Goal: Check status

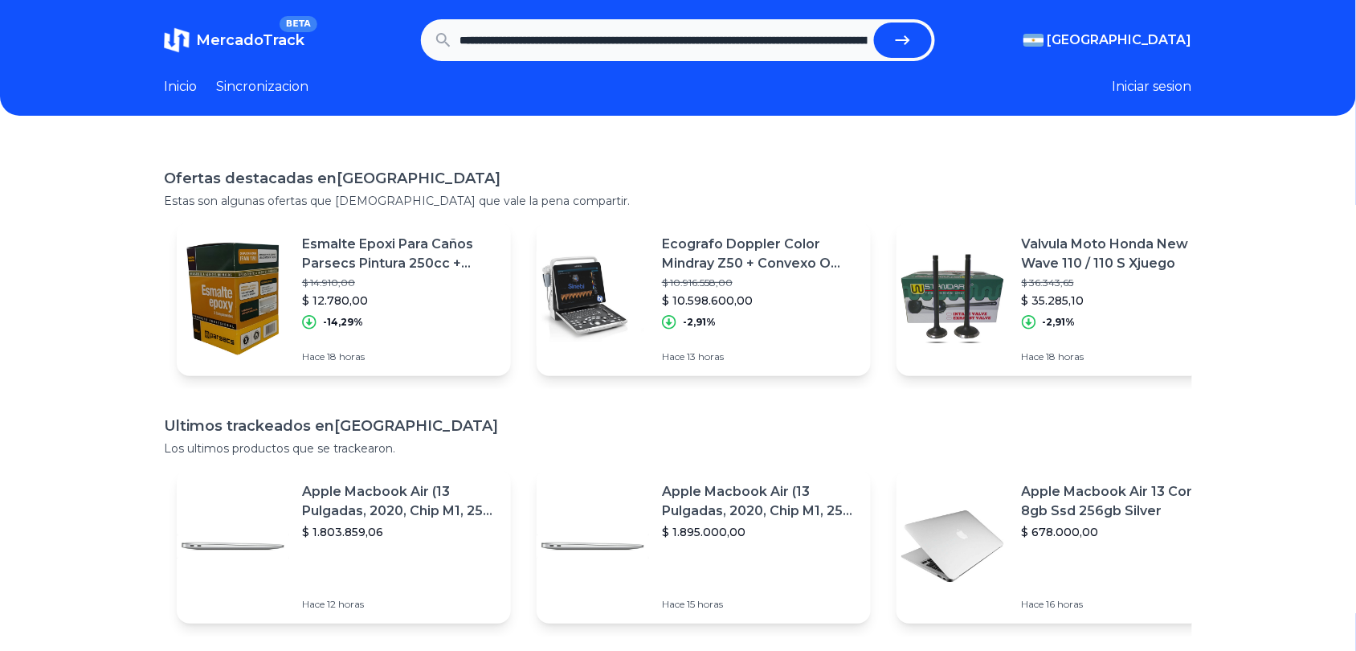
click at [908, 39] on icon "submit" at bounding box center [903, 40] width 14 height 10
type input "**********"
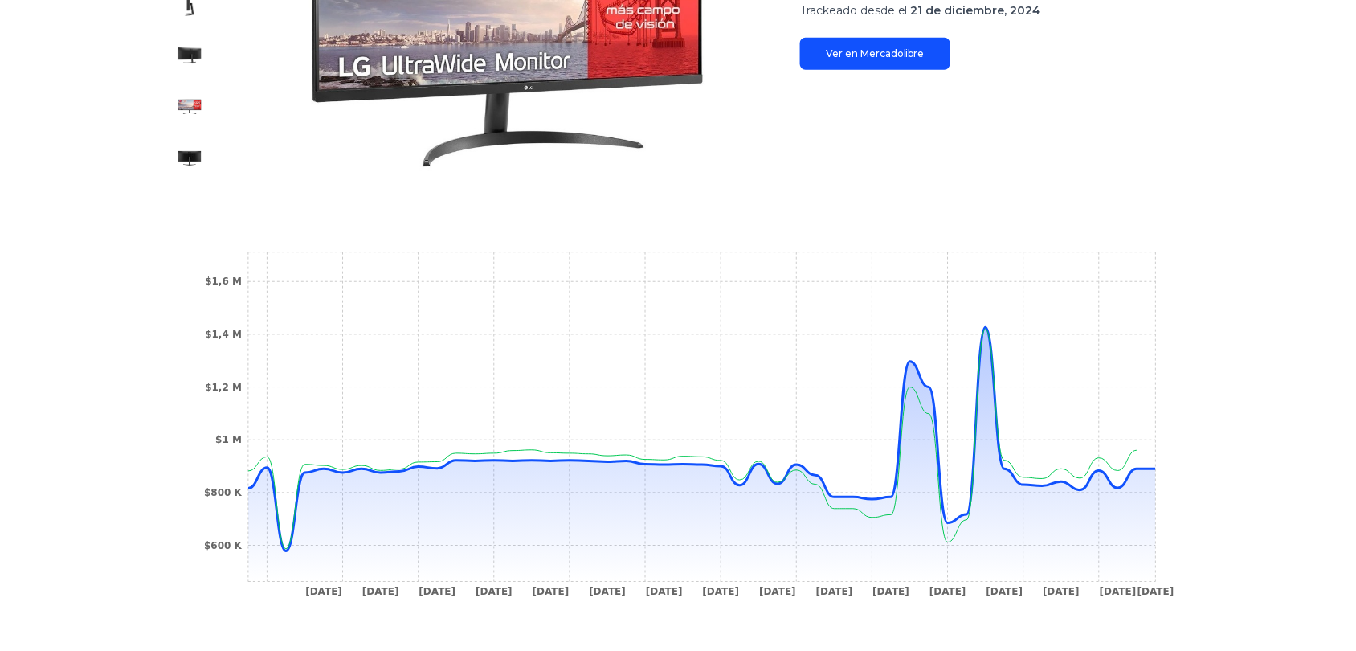
scroll to position [410, 0]
